Goal: Task Accomplishment & Management: Use online tool/utility

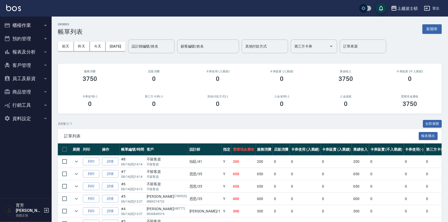
click at [19, 18] on ul "櫃檯作業 打帳單 帳單列表 掛單列表 座位開單 營業儀表板 現金收支登錄 高階收支登錄 材料自購登錄 每日結帳 排班表 現場電腦打卡 掃碼打卡 預約管理 預約…" at bounding box center [25, 72] width 47 height 110
click at [22, 22] on button "櫃檯作業" at bounding box center [25, 25] width 47 height 13
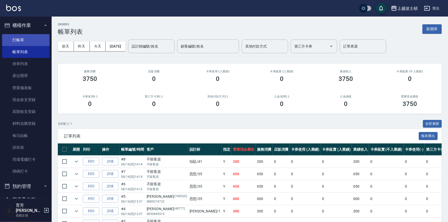
click at [21, 42] on link "打帳單" at bounding box center [25, 40] width 47 height 12
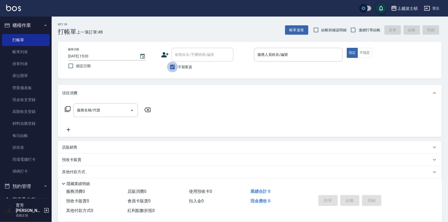
click at [171, 66] on input "不留客資" at bounding box center [172, 66] width 11 height 11
checkbox input "false"
click at [180, 54] on input "顧客姓名/手機號碼/編號" at bounding box center [199, 54] width 50 height 9
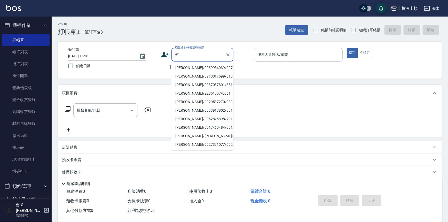
click at [191, 65] on li "[PERSON_NAME]/0939954039/00761" at bounding box center [202, 68] width 62 height 9
type input "[PERSON_NAME]/0939954039/00761"
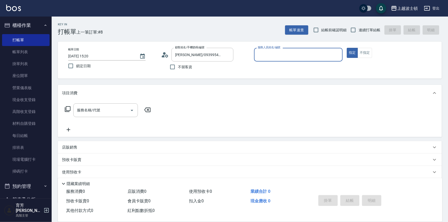
type input "[PERSON_NAME]-1"
click at [347, 48] on button "指定" at bounding box center [352, 53] width 11 height 10
type button "true"
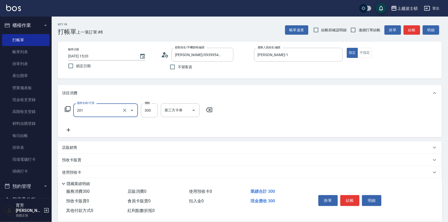
type input "洗髮(201)"
type input "270"
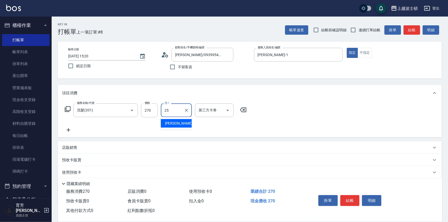
type input "[PERSON_NAME]-25"
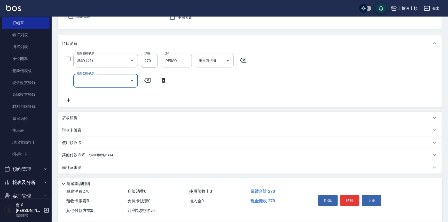
scroll to position [23, 0]
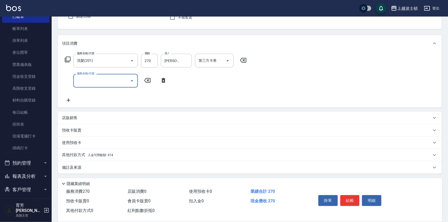
click at [110, 153] on span "入金可用餘額: 414" at bounding box center [100, 155] width 25 height 4
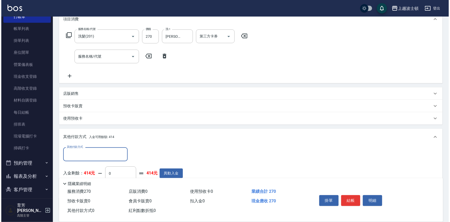
scroll to position [110, 0]
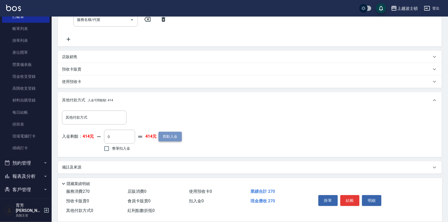
click at [163, 136] on button "異動入金" at bounding box center [169, 137] width 23 height 10
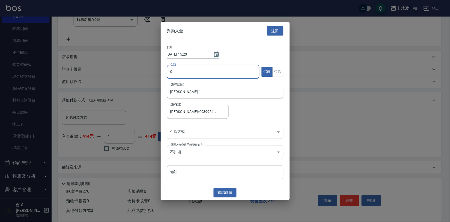
click at [168, 70] on input "0" at bounding box center [213, 72] width 93 height 14
click at [178, 75] on input "0" at bounding box center [213, 72] width 93 height 14
click at [176, 73] on input "0" at bounding box center [213, 72] width 93 height 14
click at [169, 69] on input "0" at bounding box center [213, 72] width 93 height 14
type input "1000"
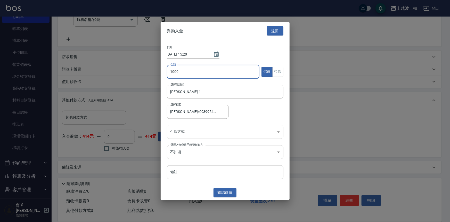
click at [199, 132] on body "上越波士頓 登出 櫃檯作業 打帳單 帳單列表 掛單列表 座位開單 營業儀表板 現金收支登錄 高階收支登錄 材料自購登錄 每日結帳 排班表 現場電腦打卡 掃碼打…" at bounding box center [225, 56] width 450 height 332
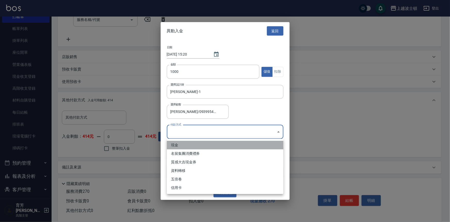
click at [196, 141] on li "現金" at bounding box center [225, 145] width 117 height 9
type input "現金"
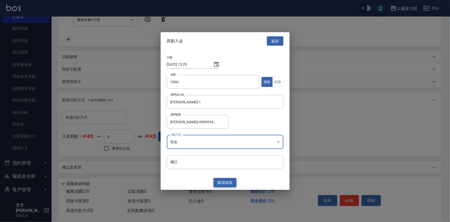
click at [233, 183] on button "確認 儲值" at bounding box center [225, 183] width 23 height 10
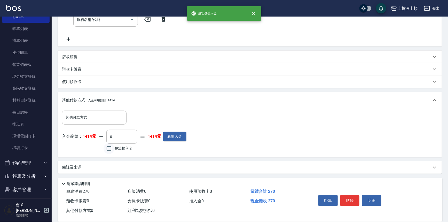
click at [110, 150] on input "整筆扣入金" at bounding box center [109, 148] width 11 height 11
checkbox input "true"
type input "270"
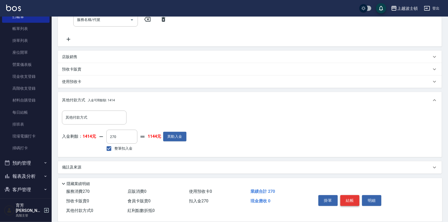
click at [351, 197] on button "結帳" at bounding box center [349, 200] width 19 height 11
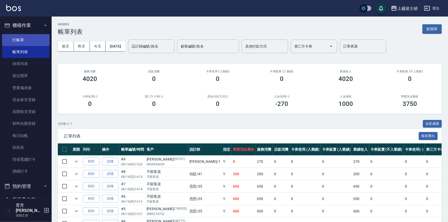
click at [31, 38] on link "打帳單" at bounding box center [25, 40] width 47 height 12
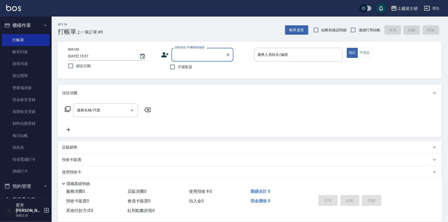
click at [185, 52] on input "顧客姓名/手機號碼/編號" at bounding box center [199, 54] width 50 height 9
type input "1"
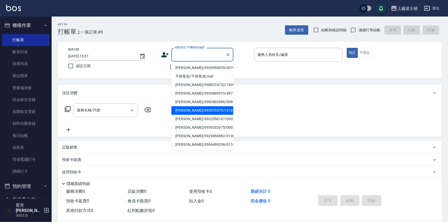
click at [190, 53] on input "顧客姓名/手機號碼/編號" at bounding box center [199, 54] width 50 height 9
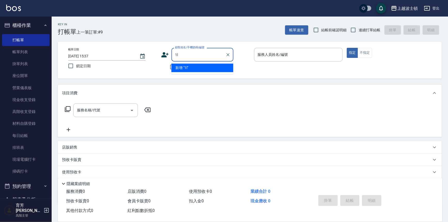
type input "1"
type input "薄"
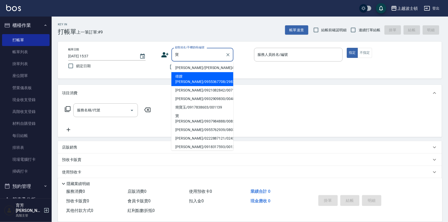
click at [186, 78] on li "雄嫂 [PERSON_NAME]/0955367708/2982" at bounding box center [202, 79] width 62 height 14
type input "雄嫂 [PERSON_NAME]/0955367708/2982"
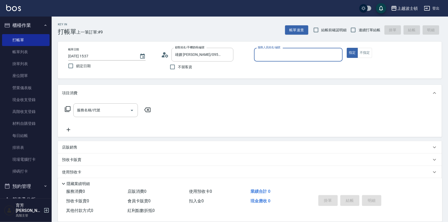
type input "[PERSON_NAME]-1"
click at [81, 110] on input "服務名稱/代號" at bounding box center [102, 110] width 52 height 9
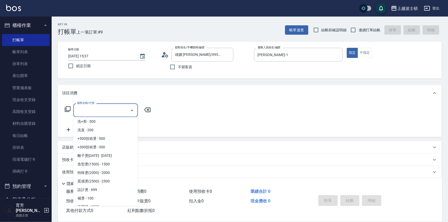
scroll to position [120, 0]
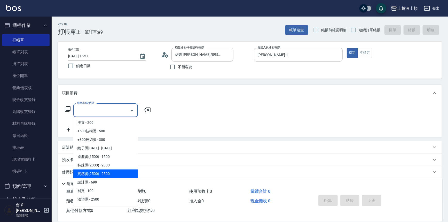
click at [123, 173] on span "質感燙(2500) - 2500" at bounding box center [105, 173] width 65 height 9
type input "質感燙(2500)(406)"
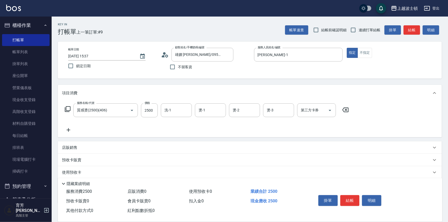
click at [66, 129] on icon at bounding box center [68, 130] width 13 height 6
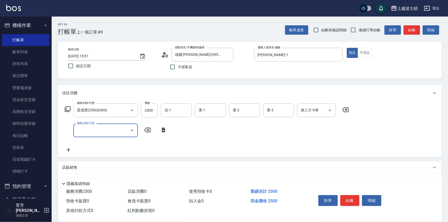
click at [131, 132] on icon "Open" at bounding box center [132, 130] width 6 height 6
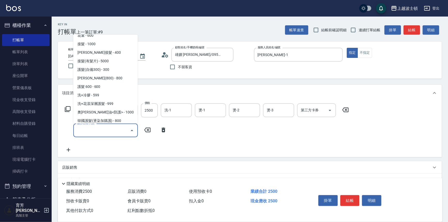
scroll to position [318, 0]
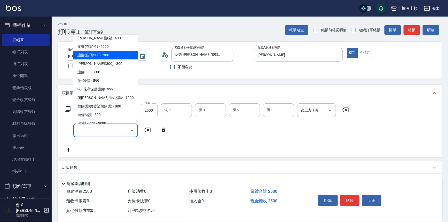
click at [115, 52] on span "護髮(自備300) - 300" at bounding box center [105, 55] width 65 height 9
type input "護髮(自備300)(701)"
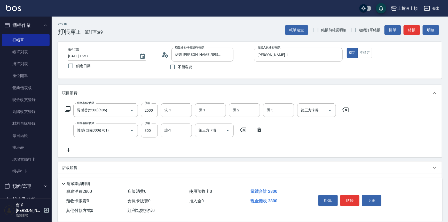
click at [68, 147] on icon at bounding box center [68, 150] width 13 height 6
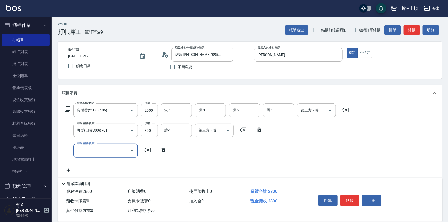
click at [131, 149] on icon "Open" at bounding box center [132, 150] width 6 height 6
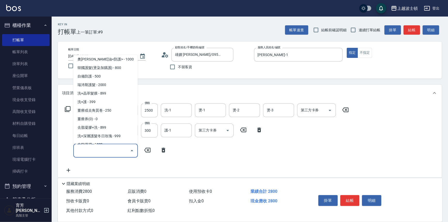
scroll to position [389, 0]
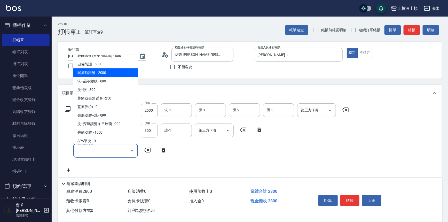
click at [122, 67] on span "自備防護 - 500" at bounding box center [105, 64] width 65 height 9
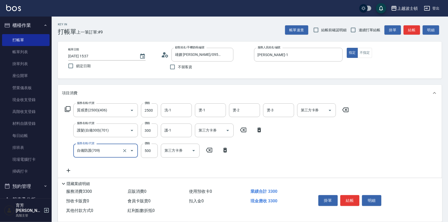
type input "自備防護(709)"
click at [153, 111] on input "2500" at bounding box center [149, 110] width 17 height 14
type input "2000"
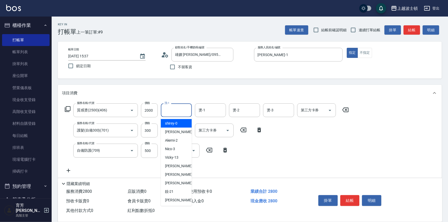
click at [169, 108] on input "洗-1" at bounding box center [176, 110] width 26 height 9
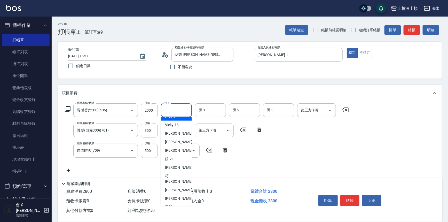
scroll to position [34, 0]
drag, startPoint x: 173, startPoint y: 176, endPoint x: 177, endPoint y: 171, distance: 6.6
click at [173, 175] on span "[PERSON_NAME] -23" at bounding box center [181, 177] width 33 height 11
type input "[PERSON_NAME]-23"
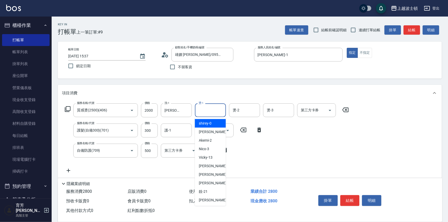
click at [217, 111] on input "燙-1" at bounding box center [210, 110] width 26 height 9
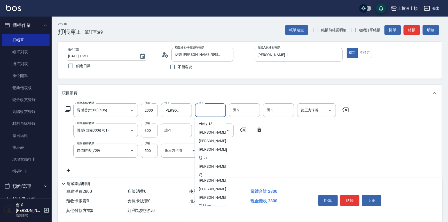
scroll to position [42, 0]
click at [210, 164] on span "[PERSON_NAME] -23" at bounding box center [215, 169] width 33 height 11
type input "[PERSON_NAME]-23"
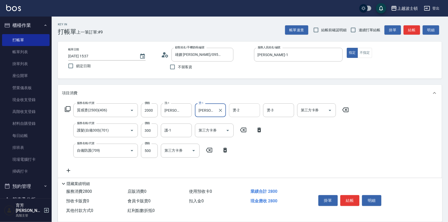
click at [248, 114] on input "燙-2" at bounding box center [244, 110] width 26 height 9
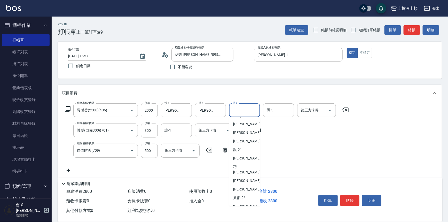
scroll to position [51, 0]
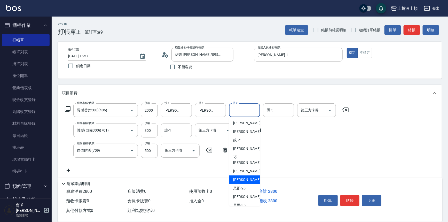
drag, startPoint x: 245, startPoint y: 175, endPoint x: 247, endPoint y: 168, distance: 7.3
click at [245, 177] on span "[PERSON_NAME]-25" at bounding box center [249, 179] width 33 height 5
type input "[PERSON_NAME]-25"
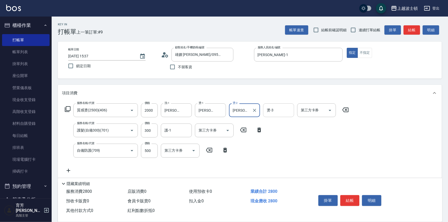
click at [286, 111] on input "燙-3" at bounding box center [278, 110] width 26 height 9
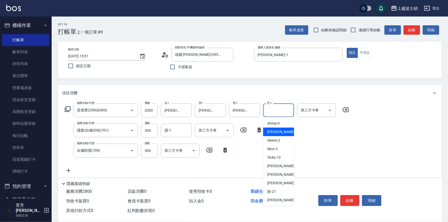
click at [279, 132] on div "[PERSON_NAME] -1" at bounding box center [278, 132] width 31 height 9
type input "[PERSON_NAME]-1"
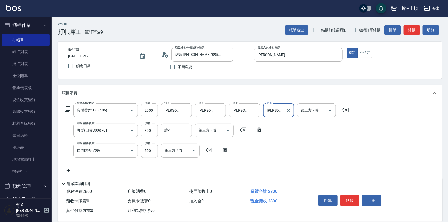
click at [173, 128] on input "護-1" at bounding box center [176, 130] width 26 height 9
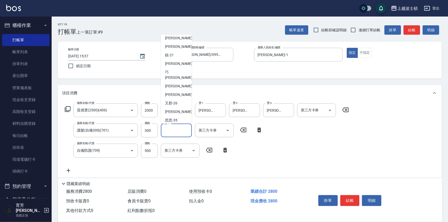
scroll to position [54, 0]
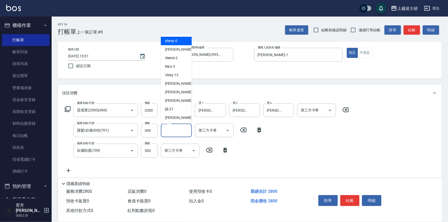
click at [179, 130] on input "護-1" at bounding box center [176, 130] width 26 height 9
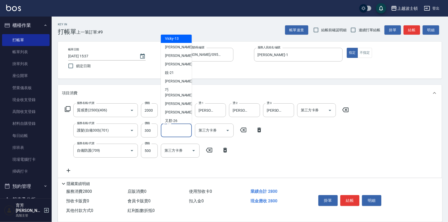
scroll to position [37, 0]
click at [187, 89] on div "[PERSON_NAME] -23" at bounding box center [176, 92] width 31 height 14
type input "[PERSON_NAME]-23"
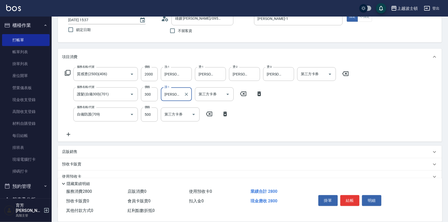
scroll to position [34, 0]
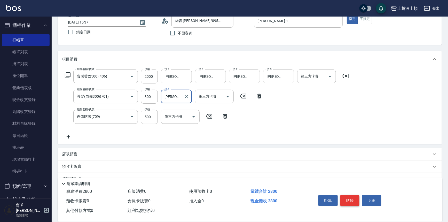
click at [354, 196] on button "結帳" at bounding box center [349, 200] width 19 height 11
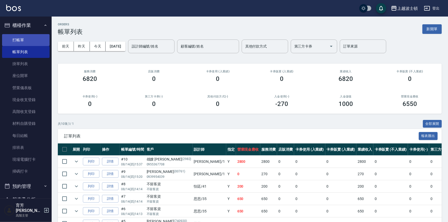
click at [21, 40] on link "打帳單" at bounding box center [25, 40] width 47 height 12
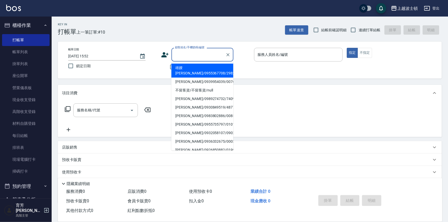
click at [182, 54] on input "顧客姓名/手機號碼/編號" at bounding box center [199, 54] width 50 height 9
click at [187, 68] on li "雄嫂 [PERSON_NAME]/0955367708/2982" at bounding box center [202, 71] width 62 height 14
type input "雄嫂 [PERSON_NAME]/0955367708/2982"
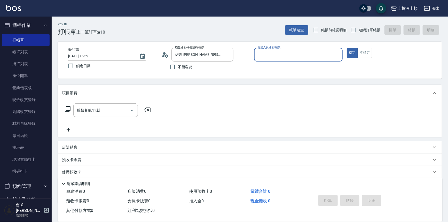
type input "[PERSON_NAME]-1"
click at [93, 110] on input "服務名稱/代號" at bounding box center [102, 110] width 52 height 9
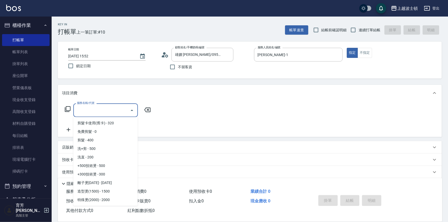
scroll to position [88, 0]
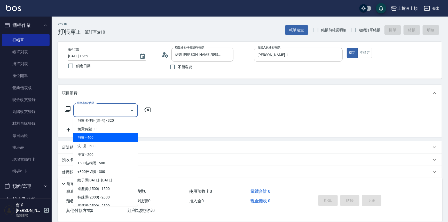
click at [114, 139] on span "剪髮 - 400" at bounding box center [105, 137] width 65 height 9
type input "剪髮(305)"
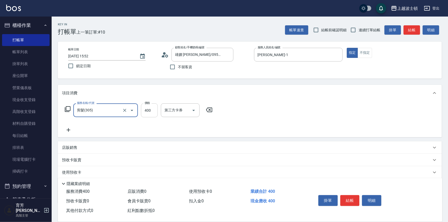
click at [148, 110] on input "400" at bounding box center [149, 110] width 17 height 14
type input "350"
click at [68, 131] on icon at bounding box center [68, 130] width 13 height 6
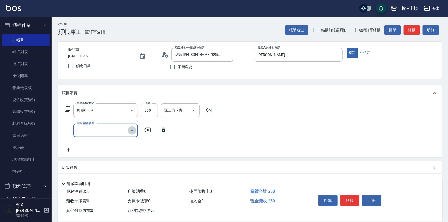
click at [131, 130] on icon "Open" at bounding box center [132, 130] width 3 height 1
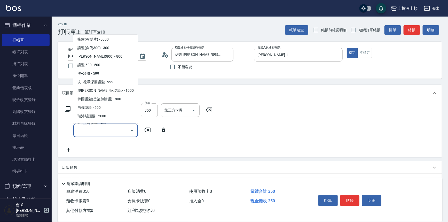
scroll to position [330, 0]
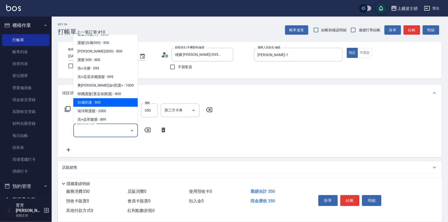
click at [123, 102] on span "自備防護 - 500" at bounding box center [105, 102] width 65 height 9
type input "自備防護(709)"
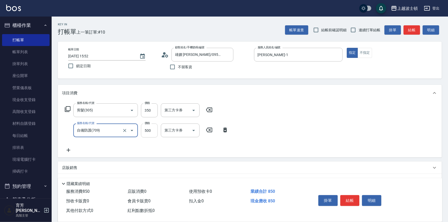
click at [150, 129] on input "500" at bounding box center [149, 130] width 17 height 14
type input "300"
click at [70, 151] on icon at bounding box center [68, 150] width 13 height 6
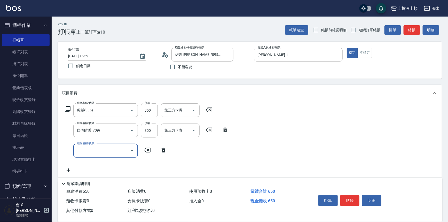
click at [114, 148] on input "服務名稱/代號" at bounding box center [102, 150] width 52 height 9
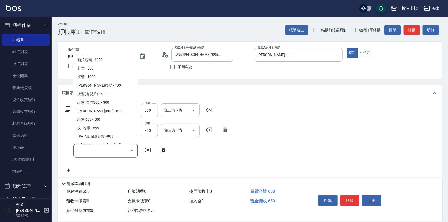
scroll to position [294, 0]
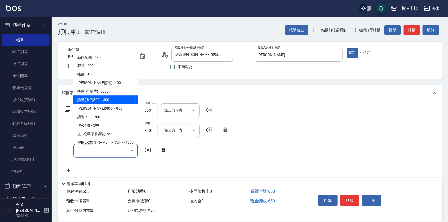
drag, startPoint x: 122, startPoint y: 101, endPoint x: 150, endPoint y: 113, distance: 30.3
click at [122, 101] on span "護髮(自備300) - 300" at bounding box center [105, 100] width 65 height 9
type input "護髮(自備300)(701)"
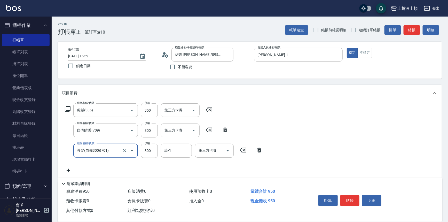
click at [67, 165] on div "服務名稱/代號 剪髮(305) 服務名稱/代號 價格 350 價格 第三方卡券 第三方卡券 服務名稱/代號 自備防護(709) 服務名稱/代號 價格 300 …" at bounding box center [164, 138] width 204 height 70
click at [71, 168] on icon at bounding box center [68, 170] width 13 height 6
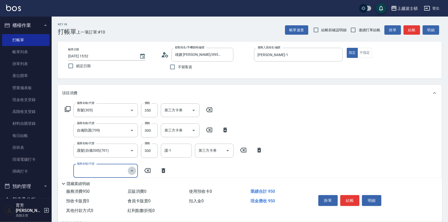
click at [130, 170] on icon "Open" at bounding box center [132, 171] width 6 height 6
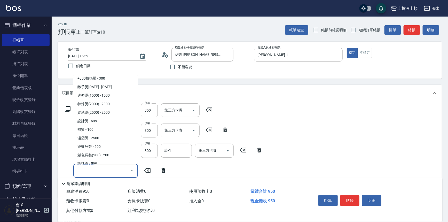
scroll to position [186, 0]
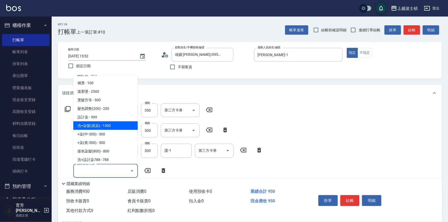
click at [111, 128] on span "洗+染髮(底染) - 1500" at bounding box center [105, 125] width 65 height 9
type input "洗+染髮(底染)(503)"
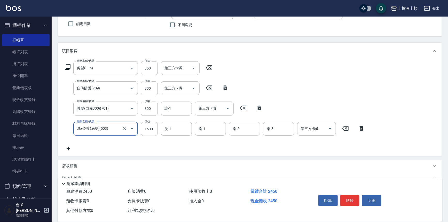
scroll to position [43, 0]
click at [70, 148] on icon at bounding box center [68, 148] width 13 height 6
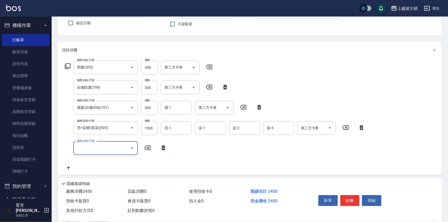
click at [132, 148] on icon "Open" at bounding box center [132, 147] width 3 height 1
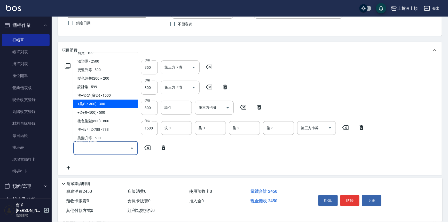
click at [108, 102] on span "+染(中-300) - 300" at bounding box center [105, 104] width 65 height 9
type input "+染(中-300)(504)"
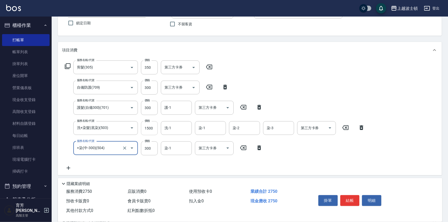
click at [150, 128] on input "1500" at bounding box center [149, 128] width 17 height 14
click at [148, 126] on input "1500" at bounding box center [149, 128] width 17 height 14
type input "1300"
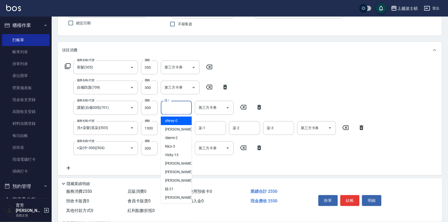
click at [172, 107] on input "護-1" at bounding box center [176, 107] width 26 height 9
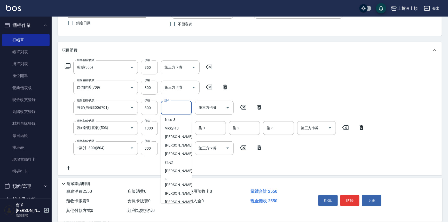
scroll to position [34, 0]
drag, startPoint x: 177, startPoint y: 186, endPoint x: 204, endPoint y: 150, distance: 44.8
click at [178, 183] on ul "shirey -0 [PERSON_NAME] -1 Akemi -2 Nico -3 Vicky -13 [PERSON_NAME]-19 [PERSON_…" at bounding box center [176, 158] width 31 height 89
click at [173, 191] on span "[PERSON_NAME]-25" at bounding box center [181, 193] width 33 height 5
type input "[PERSON_NAME]-25"
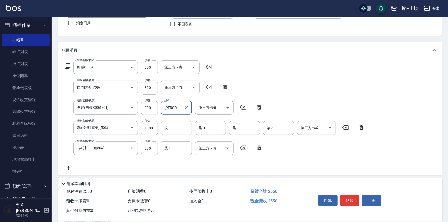
click at [173, 128] on input "洗-1" at bounding box center [176, 127] width 26 height 9
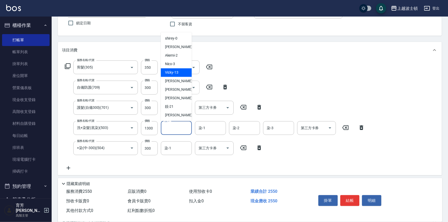
drag, startPoint x: 190, startPoint y: 72, endPoint x: 192, endPoint y: 80, distance: 8.4
click at [192, 80] on body "上越波士頓 登出 櫃檯作業 打帳單 帳單列表 掛單列表 座位開單 營業儀表板 現金收支登錄 高階收支登錄 材料自購登錄 每日結帳 排班表 現場電腦打卡 掃碼打…" at bounding box center [224, 123] width 448 height 332
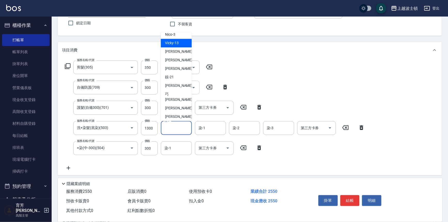
scroll to position [33, 0]
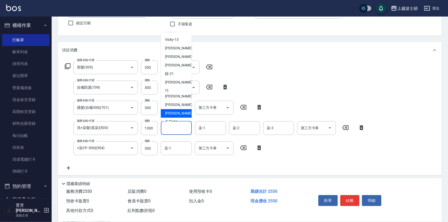
click at [180, 111] on span "[PERSON_NAME]-25" at bounding box center [181, 113] width 33 height 5
type input "[PERSON_NAME]-25"
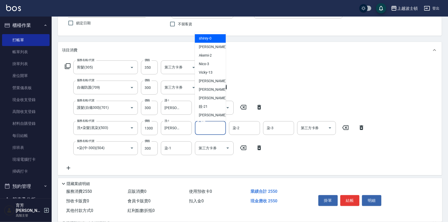
click at [200, 125] on div "染-1 染-1" at bounding box center [210, 128] width 31 height 14
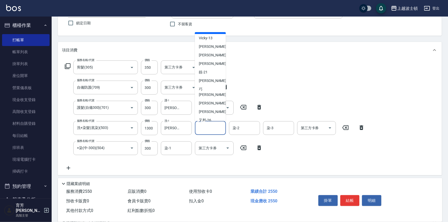
scroll to position [37, 0]
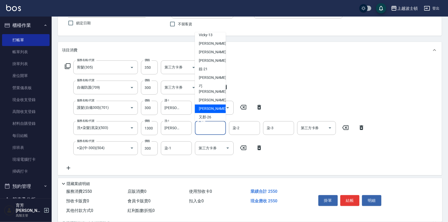
click at [209, 106] on span "[PERSON_NAME]-25" at bounding box center [215, 108] width 33 height 5
type input "[PERSON_NAME]-25"
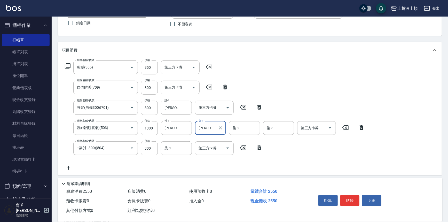
drag, startPoint x: 246, startPoint y: 127, endPoint x: 246, endPoint y: 122, distance: 5.2
click at [246, 126] on input "染-2" at bounding box center [244, 127] width 26 height 9
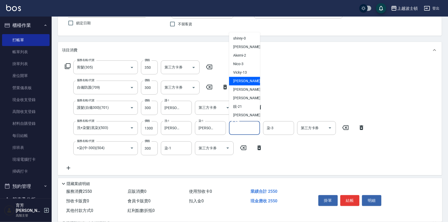
scroll to position [30, 0]
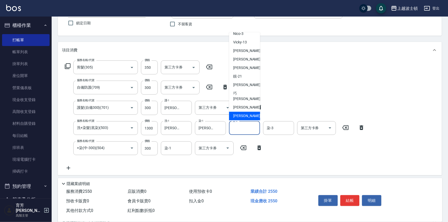
click at [242, 113] on span "[PERSON_NAME]-25" at bounding box center [249, 115] width 33 height 5
type input "[PERSON_NAME]-25"
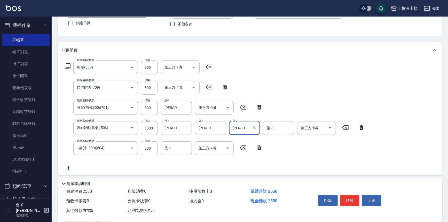
drag, startPoint x: 275, startPoint y: 128, endPoint x: 273, endPoint y: 121, distance: 7.3
click at [275, 128] on input "染-3" at bounding box center [278, 127] width 26 height 9
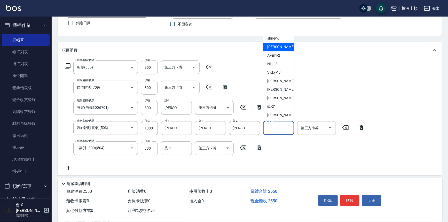
click at [272, 47] on span "[PERSON_NAME] -1" at bounding box center [282, 46] width 30 height 5
type input "[PERSON_NAME]-1"
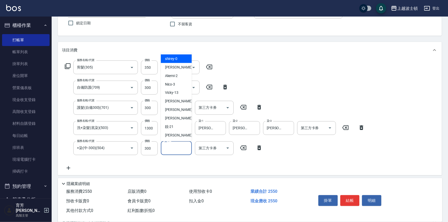
click at [174, 149] on input "染-1" at bounding box center [176, 148] width 26 height 9
click at [182, 71] on div "[PERSON_NAME] -1" at bounding box center [176, 67] width 31 height 9
type input "[PERSON_NAME]-1"
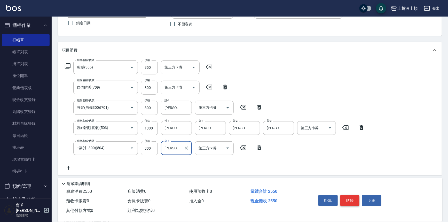
click at [352, 195] on button "結帳" at bounding box center [349, 200] width 19 height 11
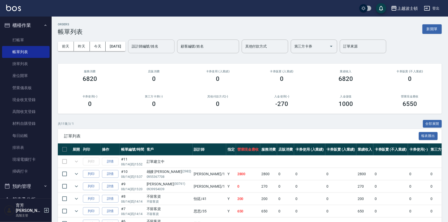
drag, startPoint x: 150, startPoint y: 44, endPoint x: 150, endPoint y: 50, distance: 6.0
click at [150, 43] on input "設計師編號/姓名" at bounding box center [151, 46] width 42 height 9
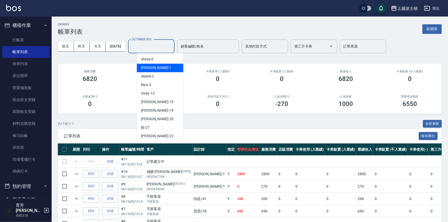
click at [150, 67] on span "[PERSON_NAME] -1" at bounding box center [156, 67] width 30 height 5
type input "[PERSON_NAME]-1"
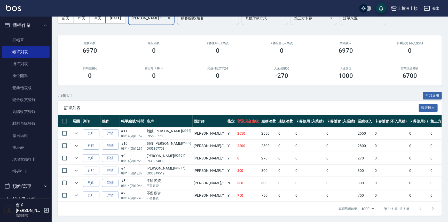
scroll to position [75, 0]
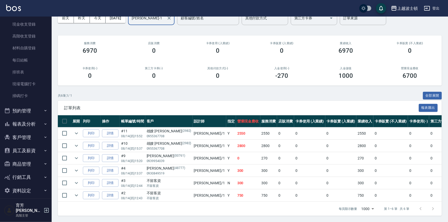
click at [23, 123] on button "報表及分析" at bounding box center [25, 123] width 47 height 13
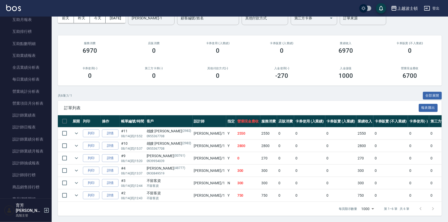
scroll to position [266, 0]
click at [29, 123] on link "設計師日報表" at bounding box center [25, 127] width 47 height 12
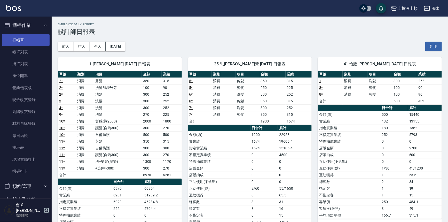
click at [22, 38] on link "打帳單" at bounding box center [25, 40] width 47 height 12
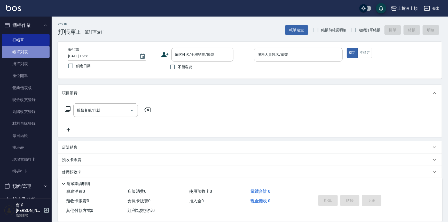
click at [27, 49] on link "帳單列表" at bounding box center [25, 52] width 47 height 12
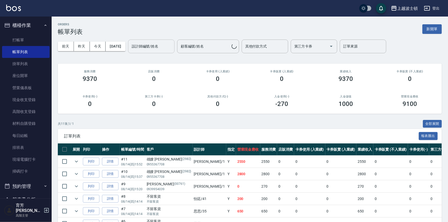
click at [163, 41] on div "設計師編號/姓名" at bounding box center [151, 46] width 46 height 14
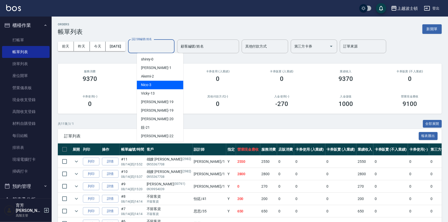
click at [154, 87] on div "Nico -3" at bounding box center [160, 85] width 46 height 9
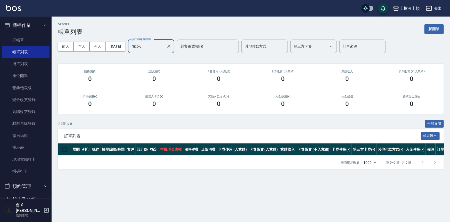
click at [153, 46] on input "Nico-3" at bounding box center [147, 46] width 34 height 9
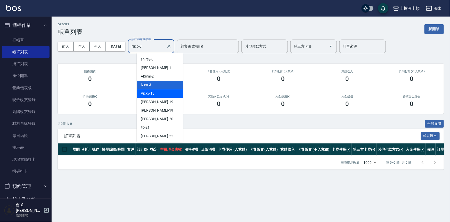
click at [153, 95] on span "Vicky -13" at bounding box center [148, 93] width 14 height 5
type input "Vicky-13"
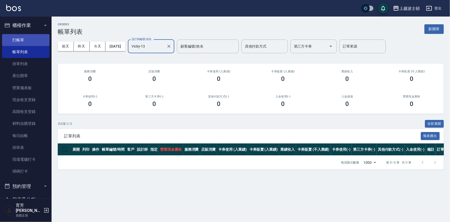
click at [21, 38] on link "打帳單" at bounding box center [25, 40] width 47 height 12
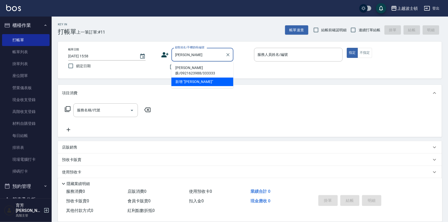
click at [186, 67] on li "[PERSON_NAME]銖/0921623988/333333" at bounding box center [202, 71] width 62 height 14
type input "[PERSON_NAME]銖/0921623988/333333"
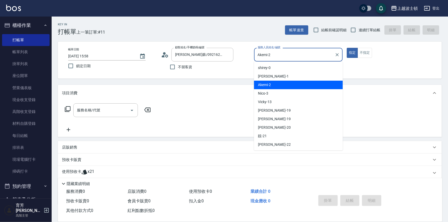
click at [272, 51] on input "Akemi-2" at bounding box center [294, 54] width 76 height 9
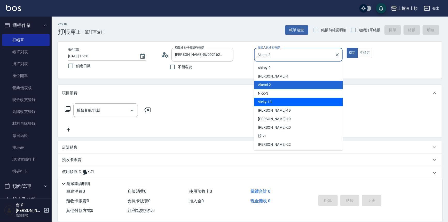
click at [270, 101] on span "Vicky -13" at bounding box center [265, 101] width 14 height 5
type input "Vicky-13"
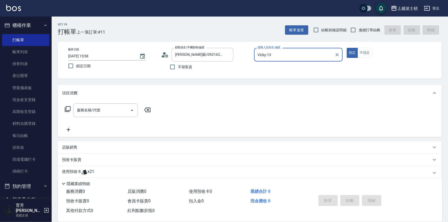
click at [76, 170] on p "使用預收卡" at bounding box center [71, 173] width 19 height 8
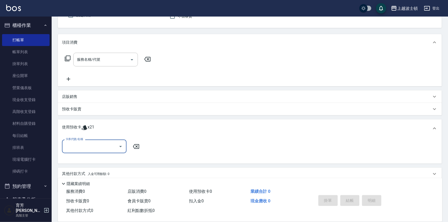
scroll to position [65, 0]
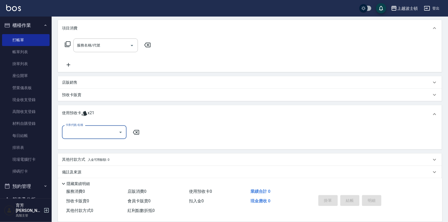
click at [110, 134] on input "卡券代號/名稱" at bounding box center [90, 132] width 52 height 9
click at [109, 147] on div "洗髮卷 剩餘21張" at bounding box center [94, 145] width 65 height 9
type input "洗髮卷"
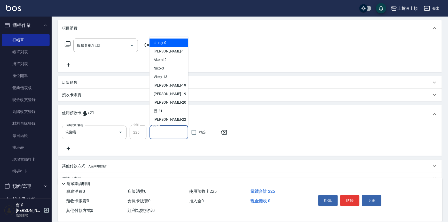
click at [163, 135] on input "洗-1" at bounding box center [169, 132] width 34 height 9
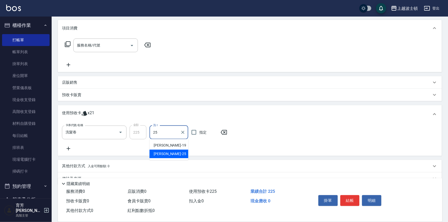
type input "[PERSON_NAME]-25"
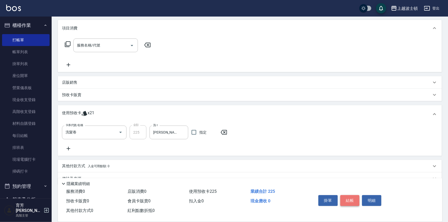
click at [346, 197] on button "結帳" at bounding box center [349, 200] width 19 height 11
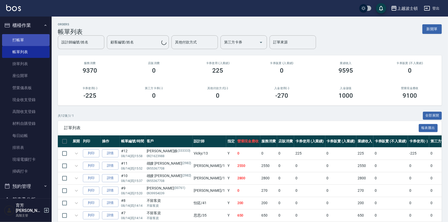
click at [19, 43] on link "打帳單" at bounding box center [25, 40] width 47 height 12
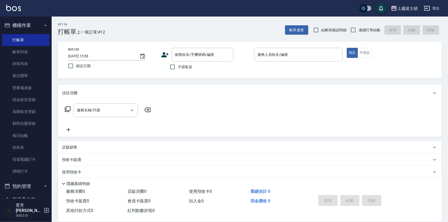
click at [190, 63] on label "不留客資" at bounding box center [179, 66] width 25 height 11
click at [178, 63] on input "不留客資" at bounding box center [172, 66] width 11 height 11
checkbox input "true"
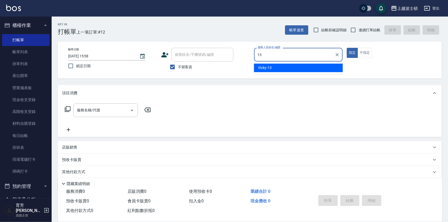
type input "Vicky-13"
type button "true"
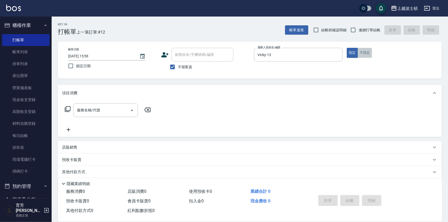
click at [359, 51] on button "不指定" at bounding box center [365, 53] width 14 height 10
click at [104, 114] on input "服務名稱/代號" at bounding box center [102, 110] width 52 height 9
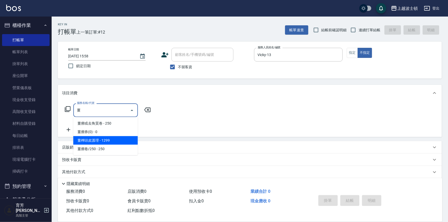
click at [95, 140] on span "薑檸頭皮護理 - 1299" at bounding box center [105, 140] width 65 height 9
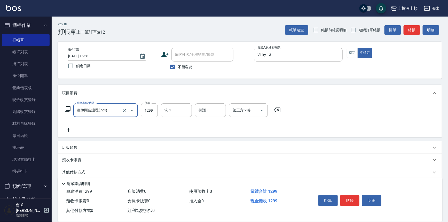
type input "薑檸頭皮護理(724)"
click at [71, 129] on icon at bounding box center [68, 130] width 13 height 6
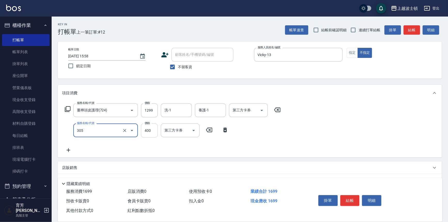
type input "剪髮(305)"
type input "350"
click at [175, 108] on input "洗-1" at bounding box center [176, 110] width 26 height 9
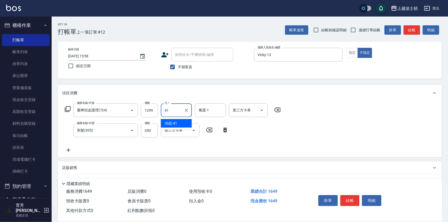
type input "怡廷-41"
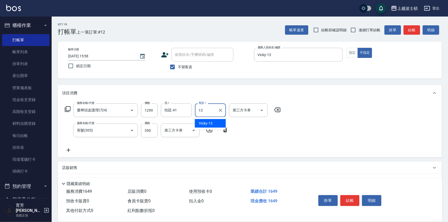
type input "Vicky-13"
click at [351, 200] on button "結帳" at bounding box center [349, 200] width 19 height 11
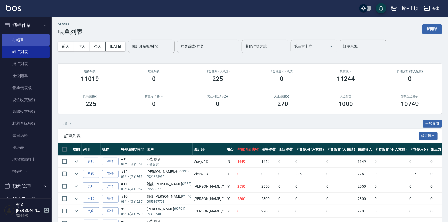
click at [21, 39] on link "打帳單" at bounding box center [25, 40] width 47 height 12
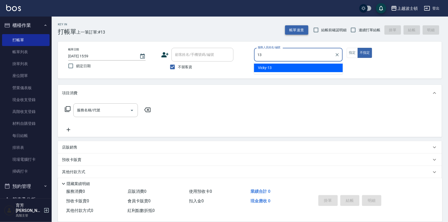
type input "Vicky-13"
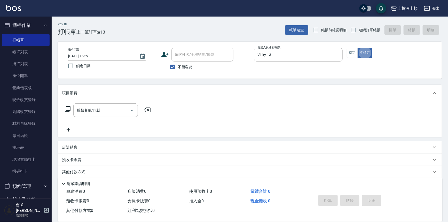
type button "false"
click at [351, 51] on button "指定" at bounding box center [352, 53] width 11 height 10
click at [120, 109] on input "服務名稱/代號" at bounding box center [102, 110] width 52 height 9
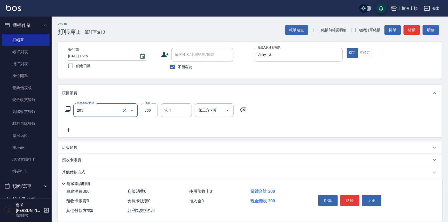
type input "洗髮(205)"
click at [68, 129] on icon at bounding box center [69, 130] width 4 height 4
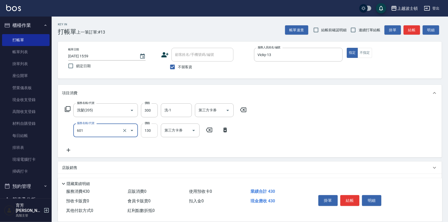
type input "單梳(601)"
click at [155, 131] on input "130" at bounding box center [149, 130] width 17 height 14
type input "100"
click at [181, 110] on input "洗-1" at bounding box center [176, 110] width 26 height 9
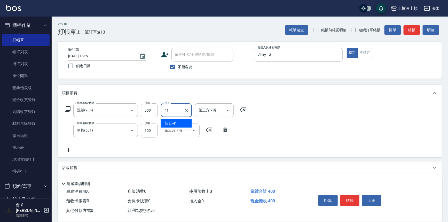
type input "怡廷-41"
click at [344, 196] on button "結帳" at bounding box center [349, 200] width 19 height 11
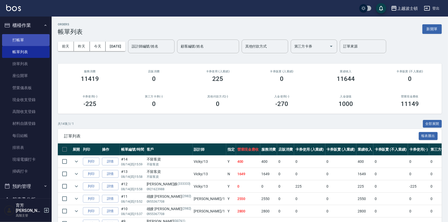
click at [19, 42] on link "打帳單" at bounding box center [25, 40] width 47 height 12
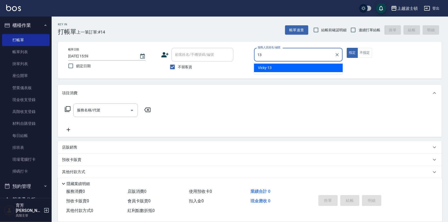
type input "Vicky-13"
type button "true"
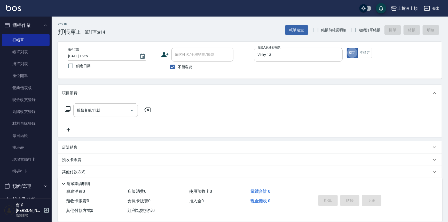
click at [121, 109] on input "服務名稱/代號" at bounding box center [102, 110] width 52 height 9
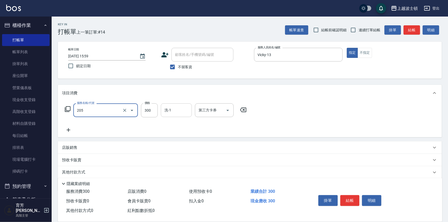
click at [162, 113] on div "洗-1" at bounding box center [176, 110] width 31 height 14
type input "洗髮(205)"
click at [152, 106] on input "300" at bounding box center [149, 110] width 17 height 14
type input "270"
click at [171, 109] on input "洗-1" at bounding box center [176, 110] width 26 height 9
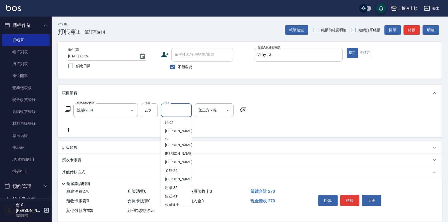
scroll to position [71, 0]
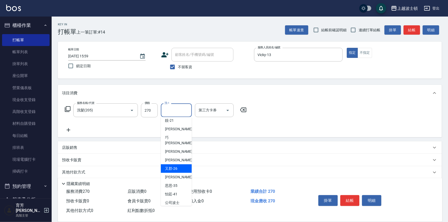
click at [181, 164] on div "又郡 -26" at bounding box center [176, 168] width 31 height 9
type input "又郡-26"
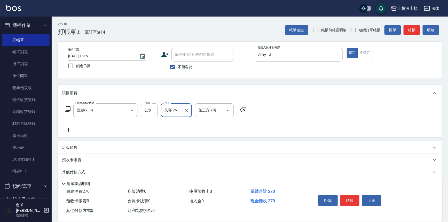
click at [67, 127] on icon at bounding box center [68, 130] width 13 height 6
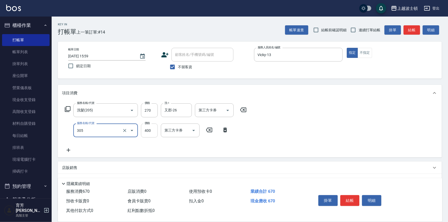
type input "剪髮(305)"
click at [148, 137] on input "400" at bounding box center [149, 130] width 17 height 14
type input "350"
click at [352, 197] on button "結帳" at bounding box center [349, 200] width 19 height 11
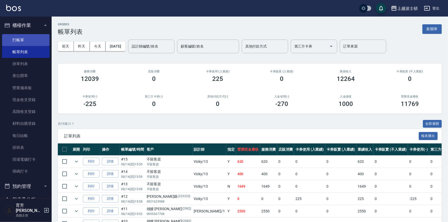
click at [16, 40] on link "打帳單" at bounding box center [25, 40] width 47 height 12
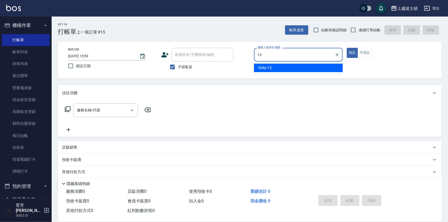
type input "Vicky-13"
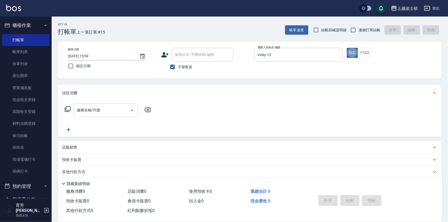
type button "true"
click at [86, 108] on input "服務名稱/代號" at bounding box center [102, 110] width 52 height 9
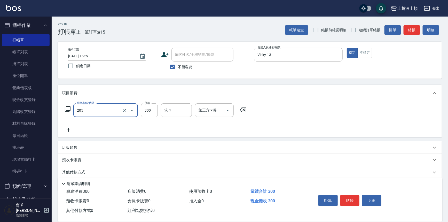
type input "洗髮(205)"
click at [68, 129] on icon at bounding box center [69, 130] width 4 height 4
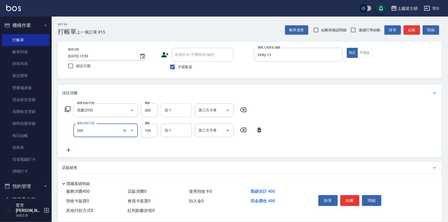
type input "洗髮加錢升等(206)"
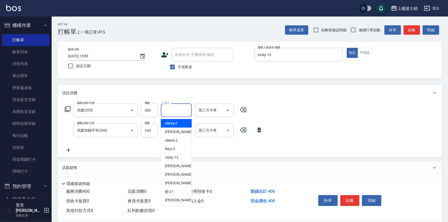
click at [171, 112] on input "洗-1" at bounding box center [176, 110] width 26 height 9
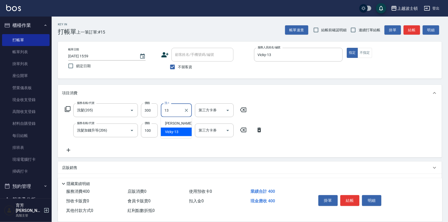
type input "Vicky-13"
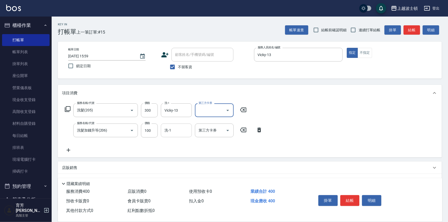
click at [172, 132] on input "洗-1" at bounding box center [176, 130] width 26 height 9
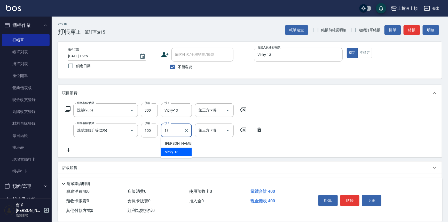
type input "Vicky-13"
click at [348, 199] on button "結帳" at bounding box center [349, 200] width 19 height 11
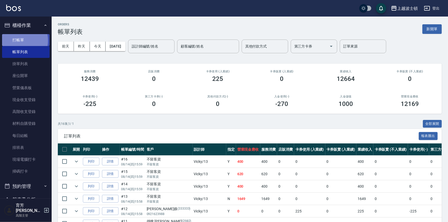
click at [15, 40] on link "打帳單" at bounding box center [25, 40] width 47 height 12
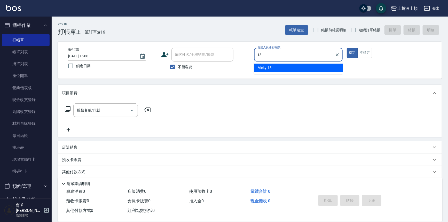
type input "Vicky-13"
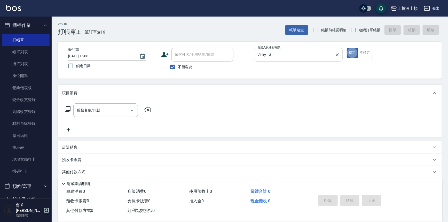
type button "true"
click at [363, 59] on div "帳單日期 [DATE] 16:00 鎖定日期 顧客姓名/手機號碼/編號 顧客姓名/手機號碼/編號 不留客資 服務人員姓名/編號 [PERSON_NAME]-1…" at bounding box center [249, 60] width 371 height 25
click at [364, 54] on button "不指定" at bounding box center [365, 53] width 14 height 10
click at [114, 110] on input "服務名稱/代號" at bounding box center [102, 110] width 52 height 9
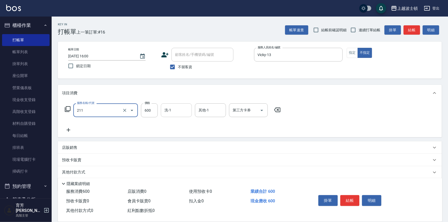
type input "舒壓洗髮(211)"
click at [180, 108] on input "洗-1" at bounding box center [176, 110] width 26 height 9
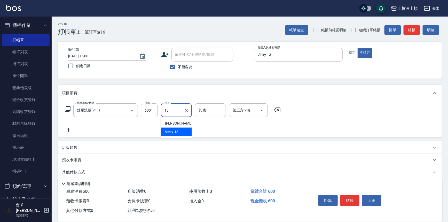
type input "Vicky-13"
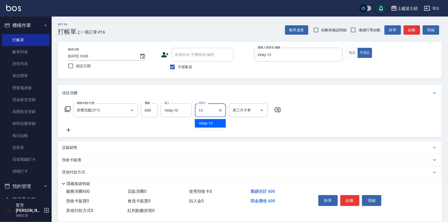
type input "Vicky-13"
click at [347, 199] on button "結帳" at bounding box center [349, 200] width 19 height 11
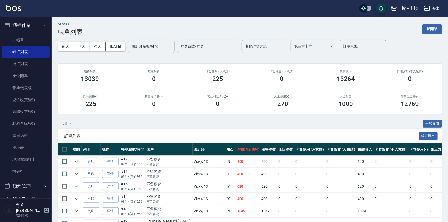
click at [150, 52] on div "設計師編號/姓名" at bounding box center [151, 46] width 46 height 14
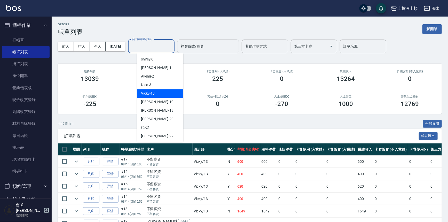
click at [158, 95] on div "Vicky -13" at bounding box center [160, 93] width 46 height 9
type input "Vicky-13"
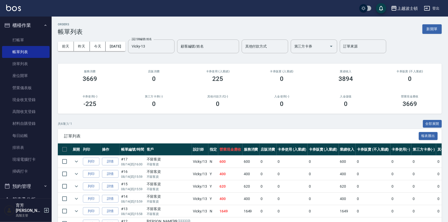
click at [440, 71] on div "卡券販賣 (不入業績) 0" at bounding box center [410, 76] width 64 height 25
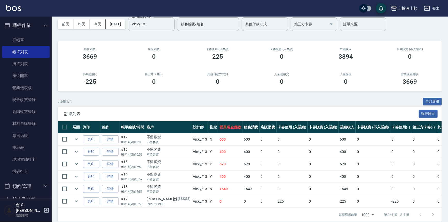
scroll to position [31, 0]
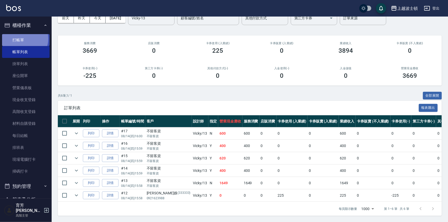
click at [22, 38] on link "打帳單" at bounding box center [25, 40] width 47 height 12
